Goal: Information Seeking & Learning: Learn about a topic

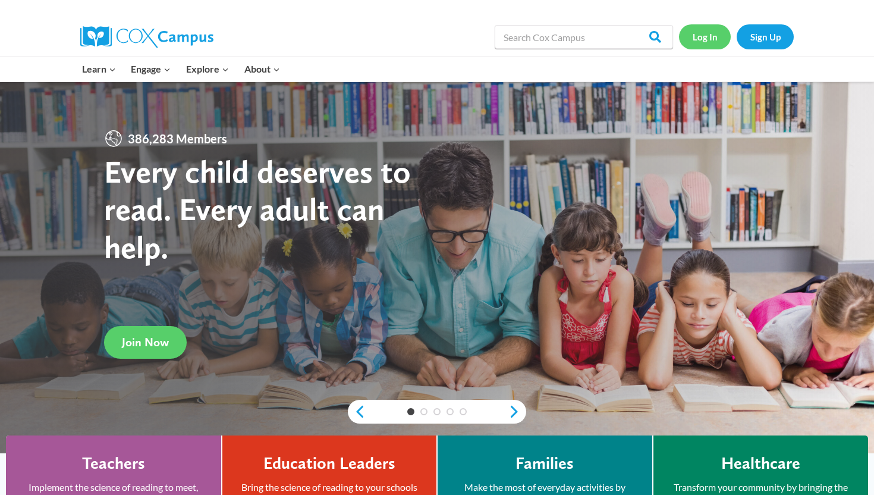
click at [711, 37] on link "Log In" at bounding box center [705, 36] width 52 height 24
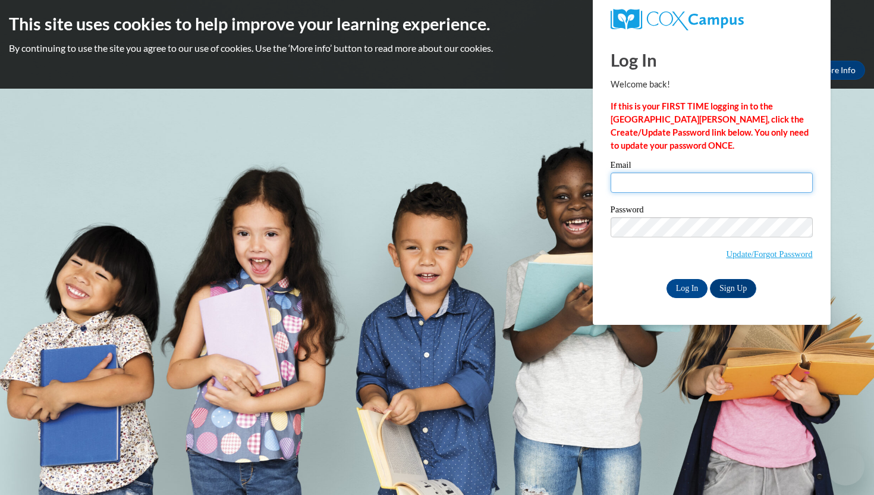
type input "mpeterson1@waukesha.k12.wi.us"
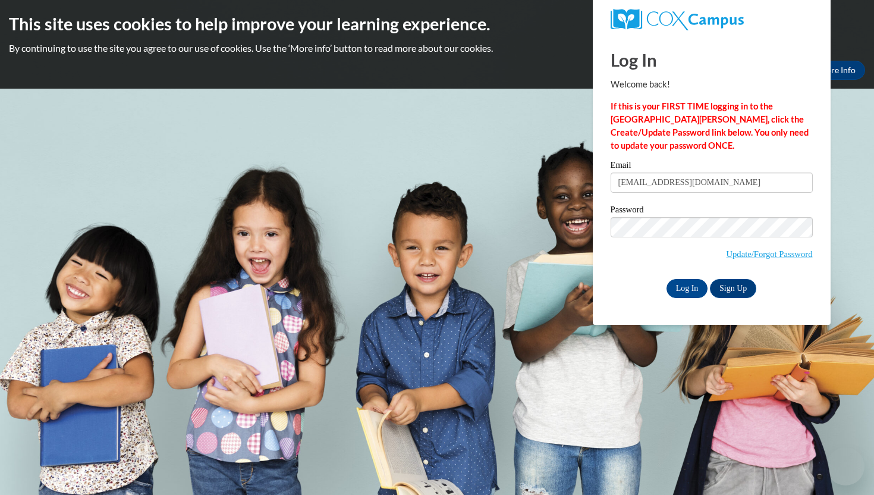
click at [657, 187] on input "mpeterson1@waukesha.k12.wi.us" at bounding box center [712, 183] width 202 height 20
click at [678, 283] on input "Log In" at bounding box center [688, 288] width 42 height 19
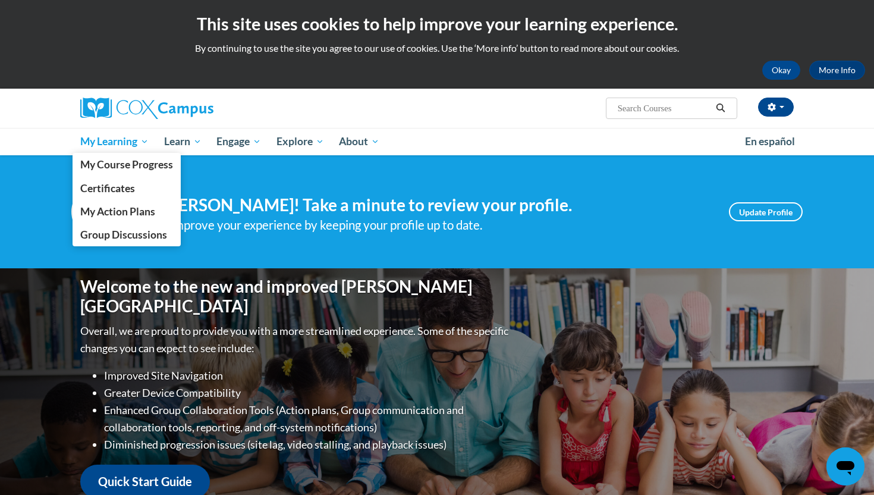
click at [90, 141] on span "My Learning" at bounding box center [114, 141] width 68 height 14
click at [96, 171] on span "My Course Progress" at bounding box center [126, 164] width 93 height 12
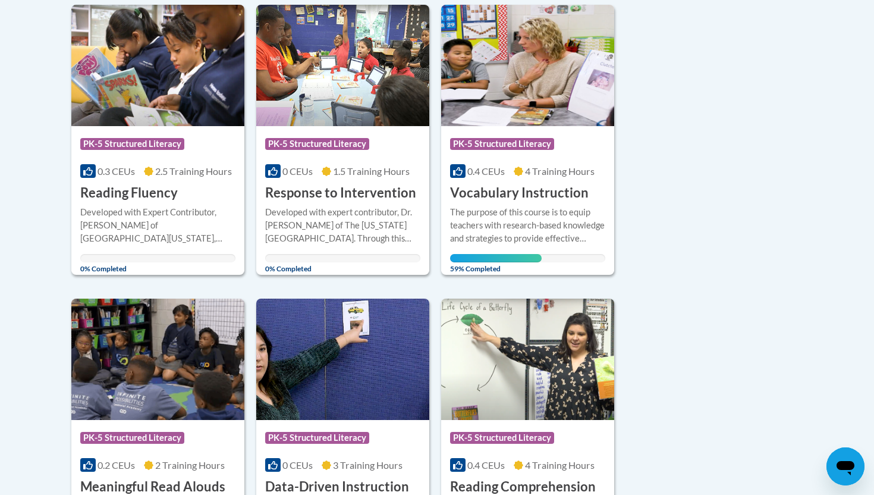
scroll to position [309, 0]
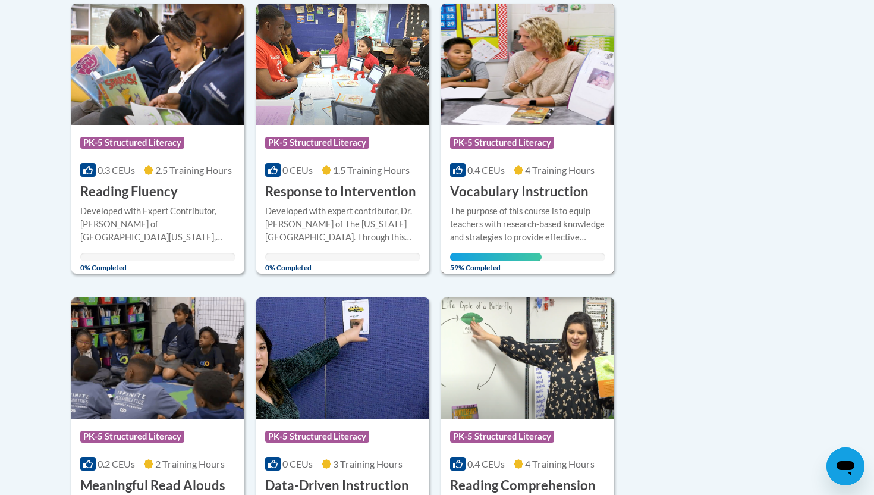
click at [481, 185] on h3 "Vocabulary Instruction" at bounding box center [519, 192] width 139 height 18
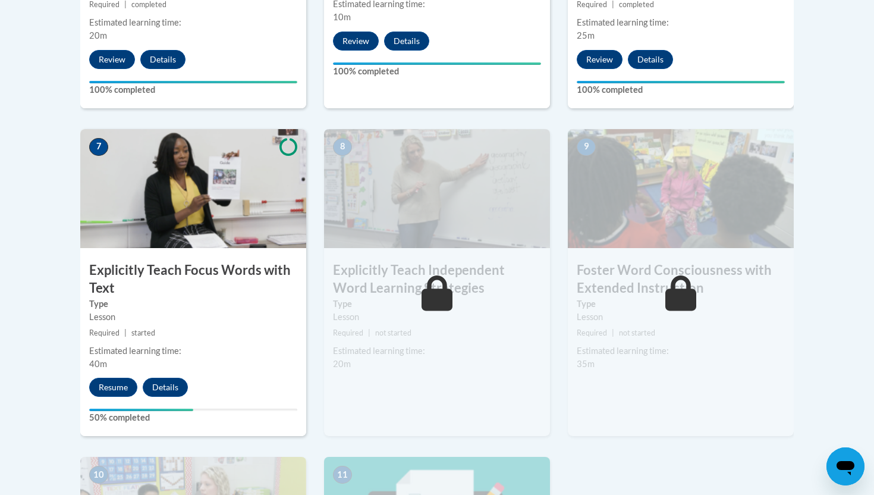
scroll to position [928, 0]
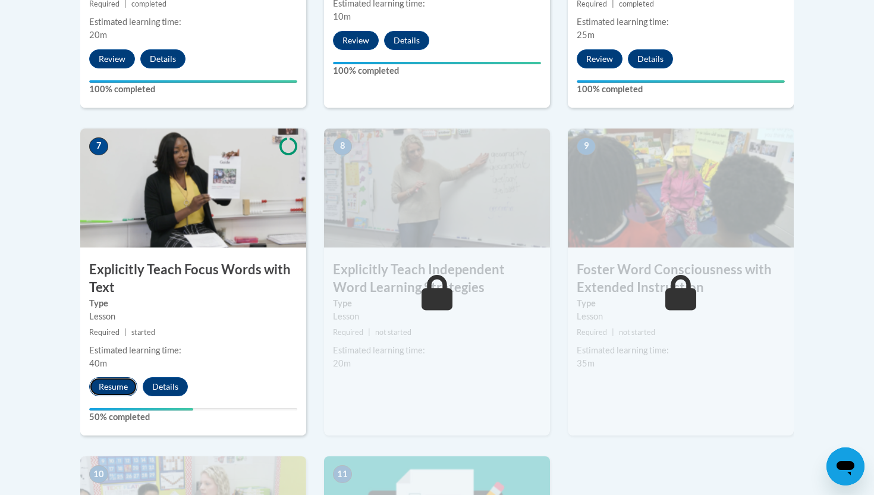
click at [104, 390] on button "Resume" at bounding box center [113, 386] width 48 height 19
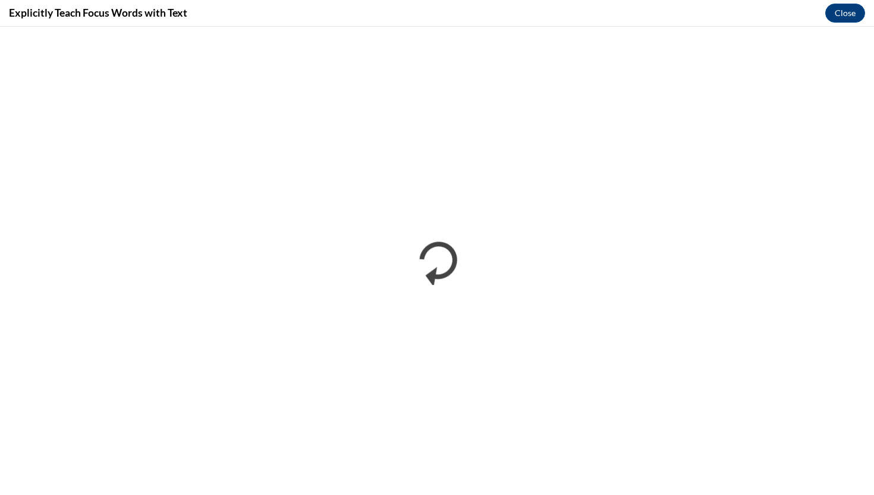
scroll to position [0, 0]
